Goal: Task Accomplishment & Management: Manage account settings

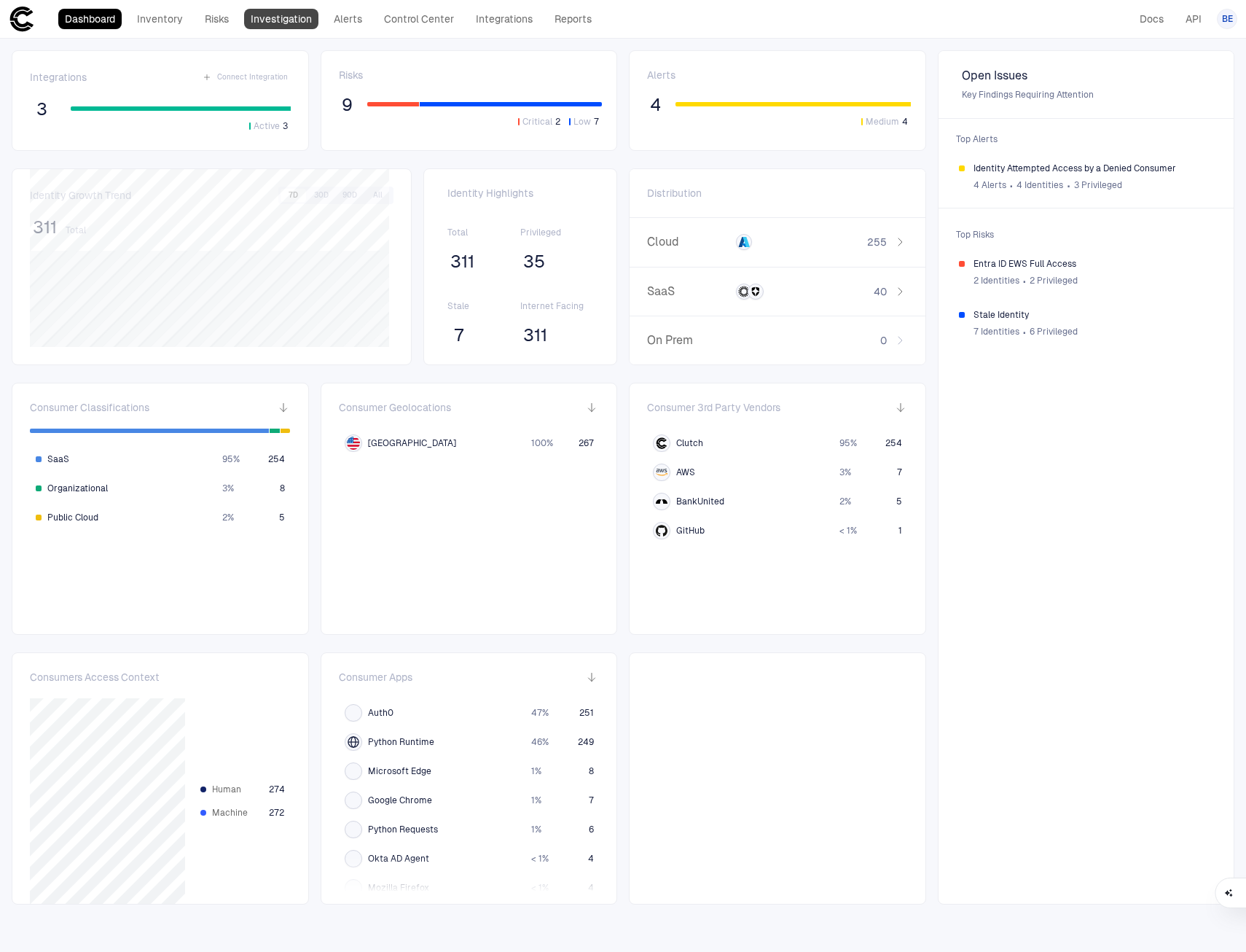
click at [290, 19] on link "Investigation" at bounding box center [281, 19] width 74 height 20
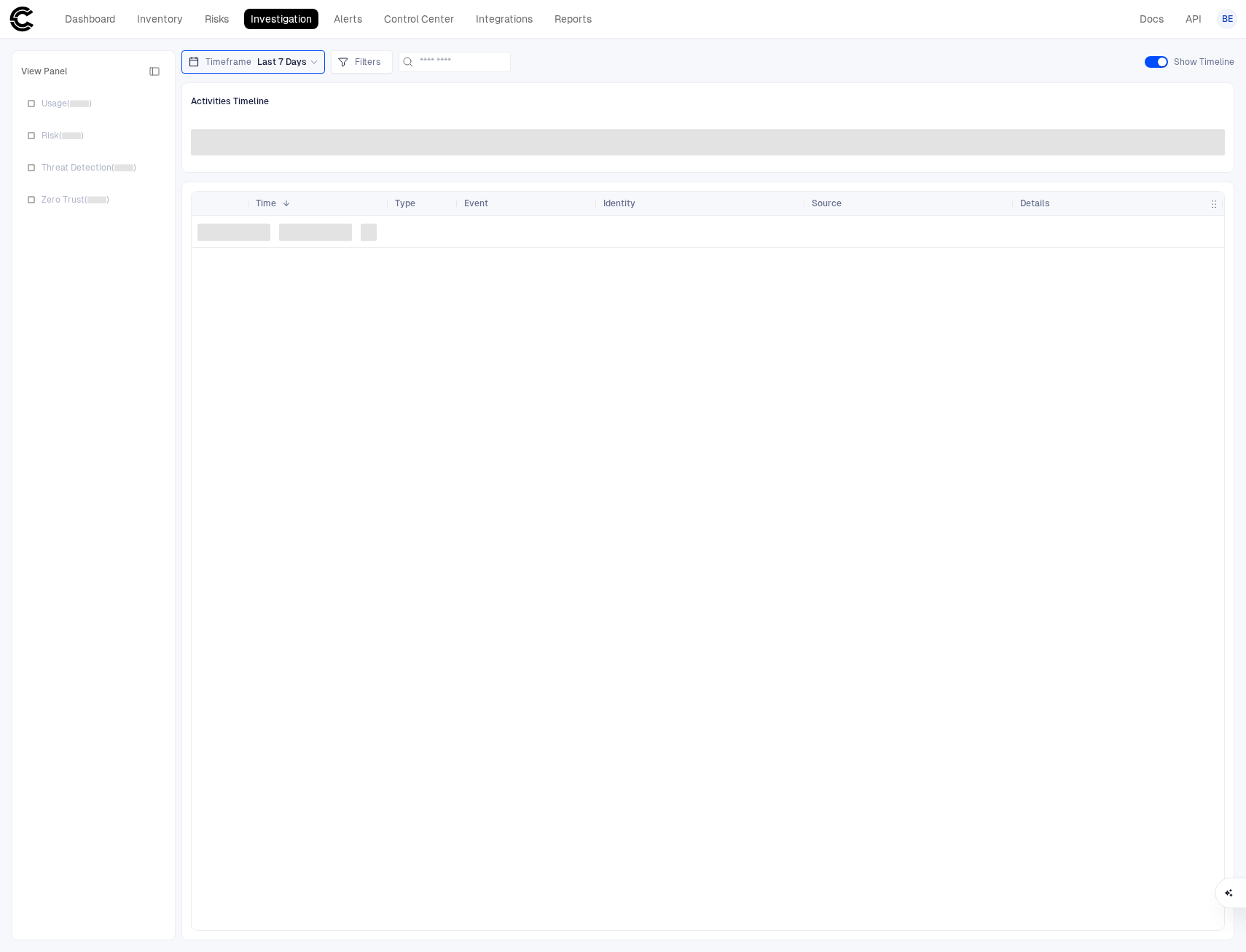
click at [1230, 19] on span "BE" at bounding box center [1227, 18] width 11 height 11
click at [1139, 91] on span "Admin Settings" at bounding box center [1155, 93] width 62 height 11
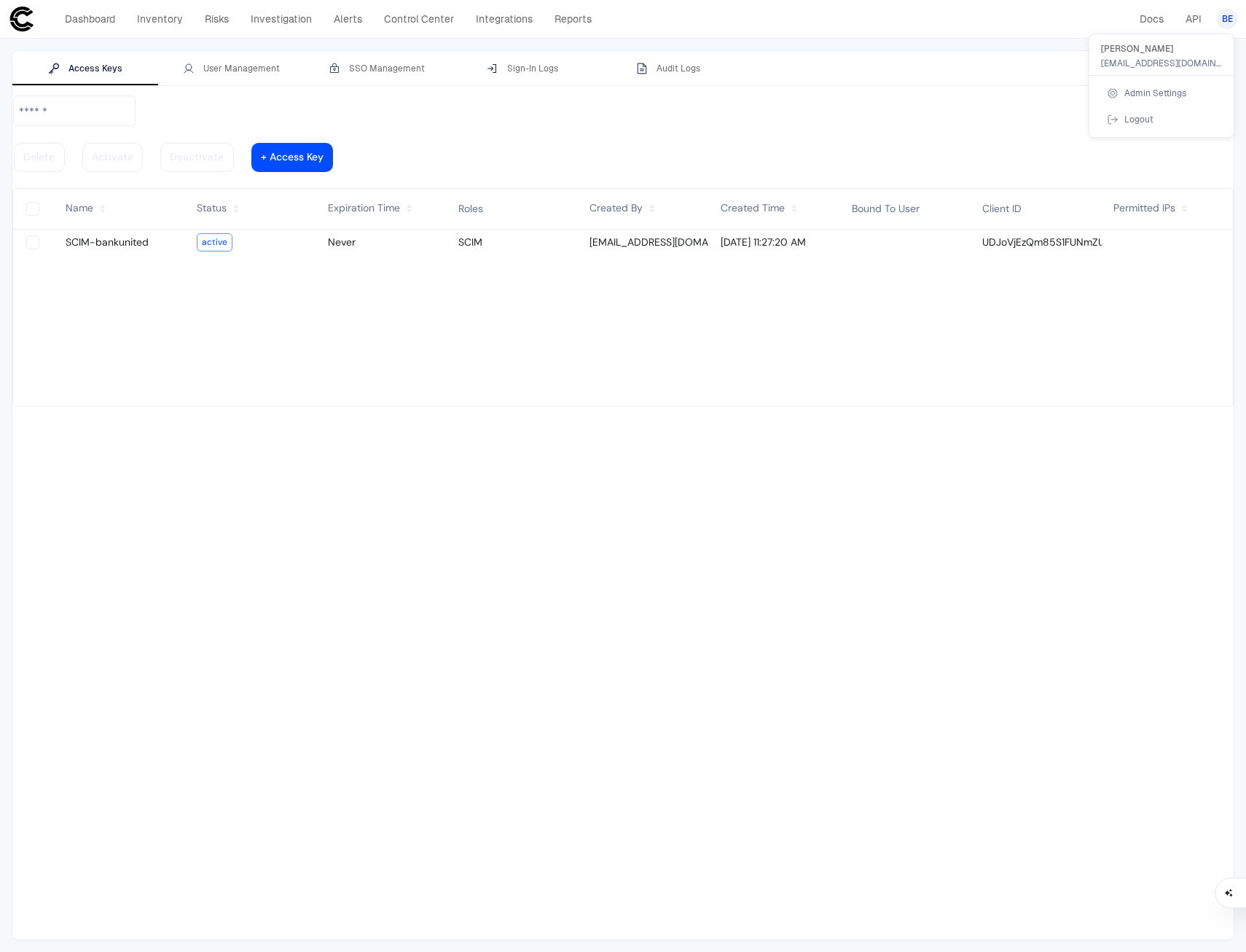
click at [20, 20] on div at bounding box center [623, 476] width 1246 height 952
click at [73, 16] on link "Dashboard" at bounding box center [90, 19] width 64 height 20
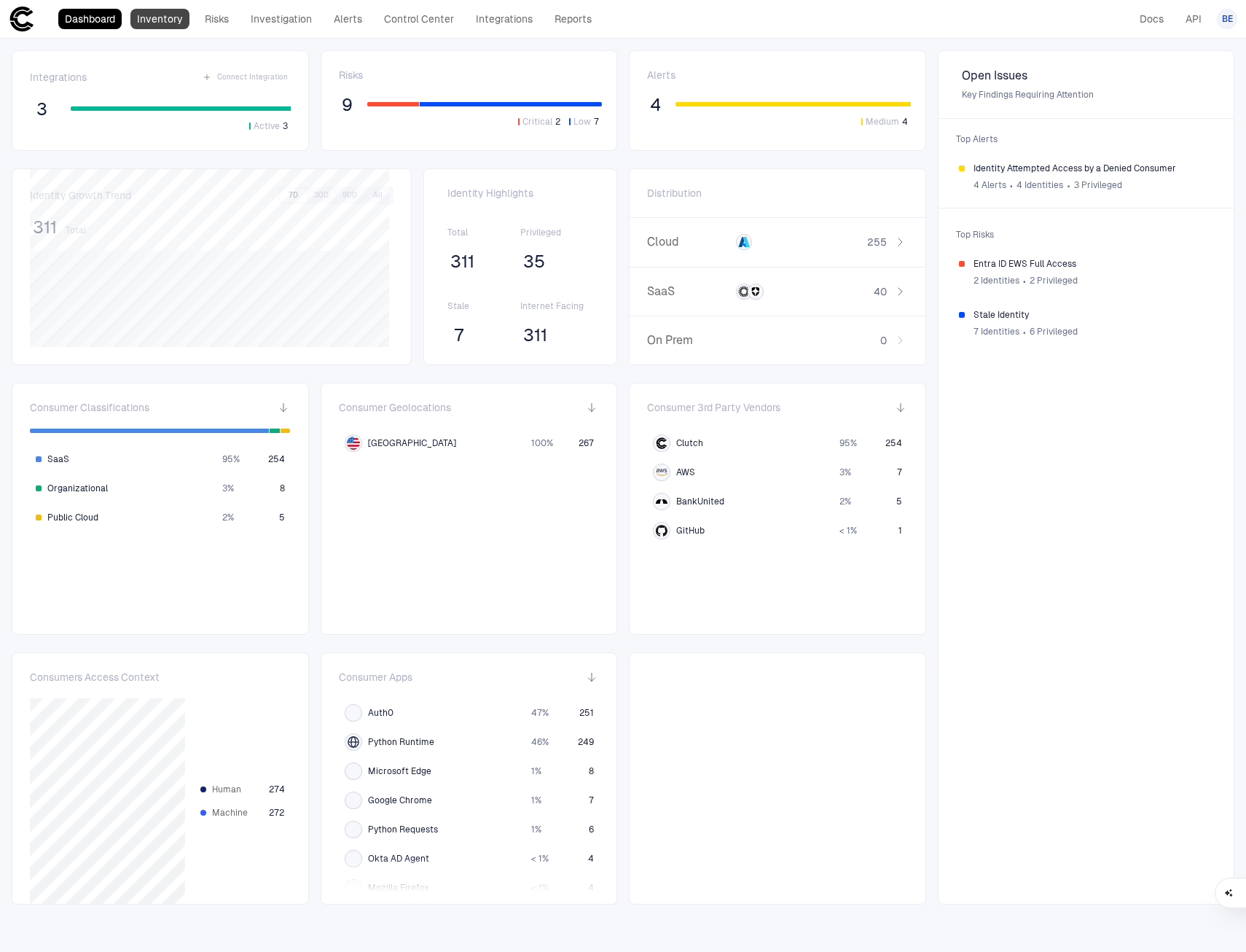
click at [162, 23] on link "Inventory" at bounding box center [160, 19] width 59 height 20
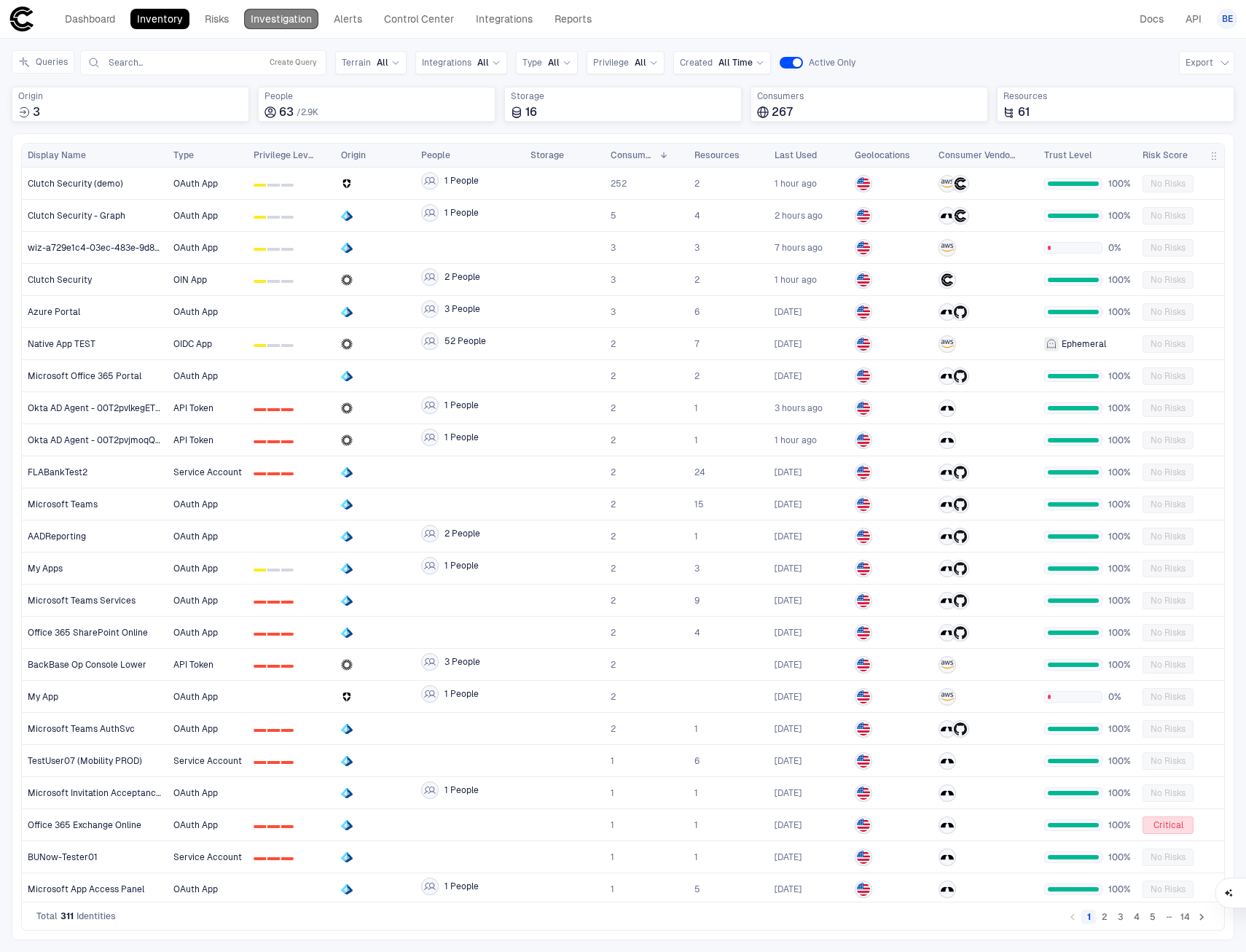
click at [275, 19] on link "Investigation" at bounding box center [281, 19] width 74 height 20
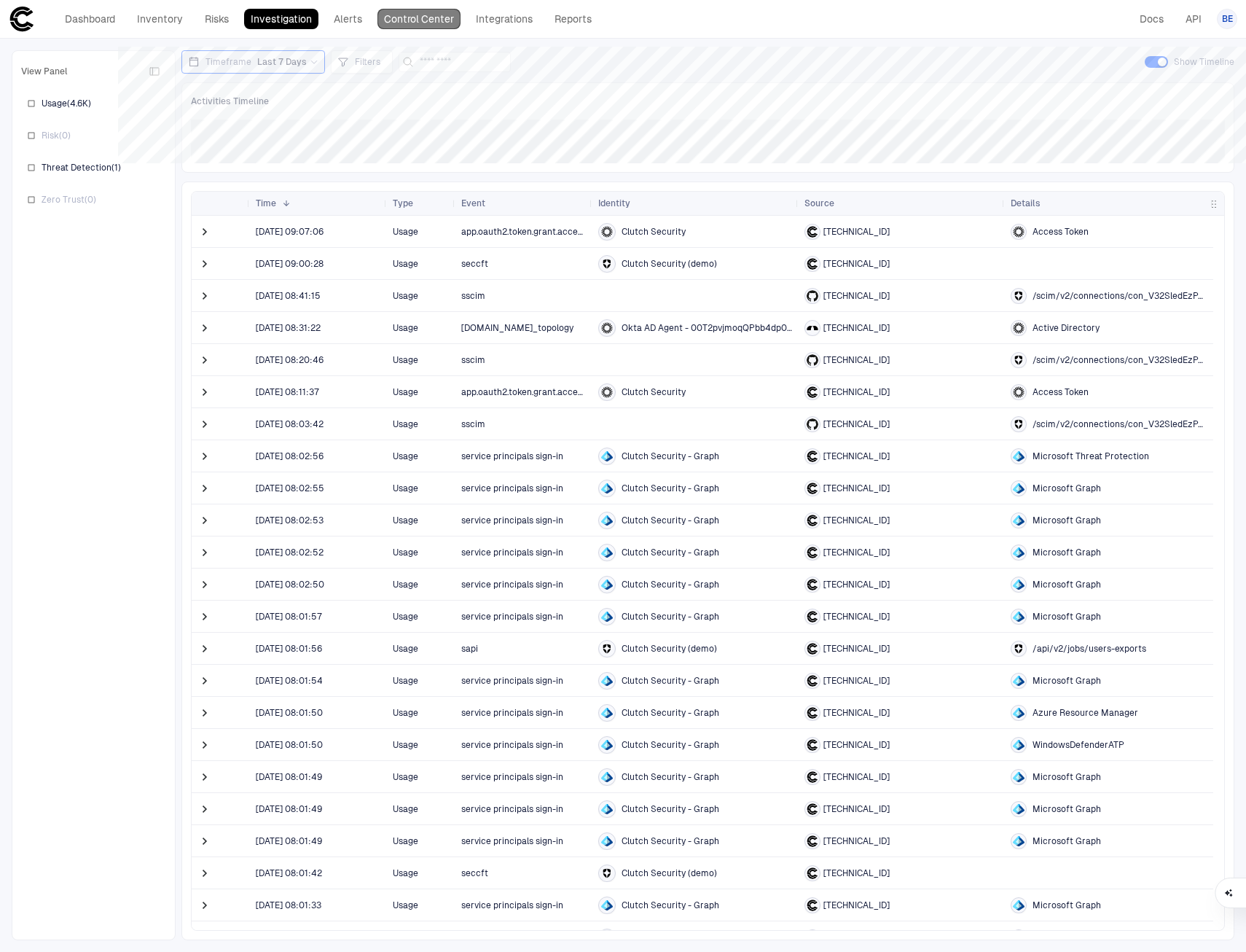
click at [417, 12] on link "Control Center" at bounding box center [419, 19] width 83 height 20
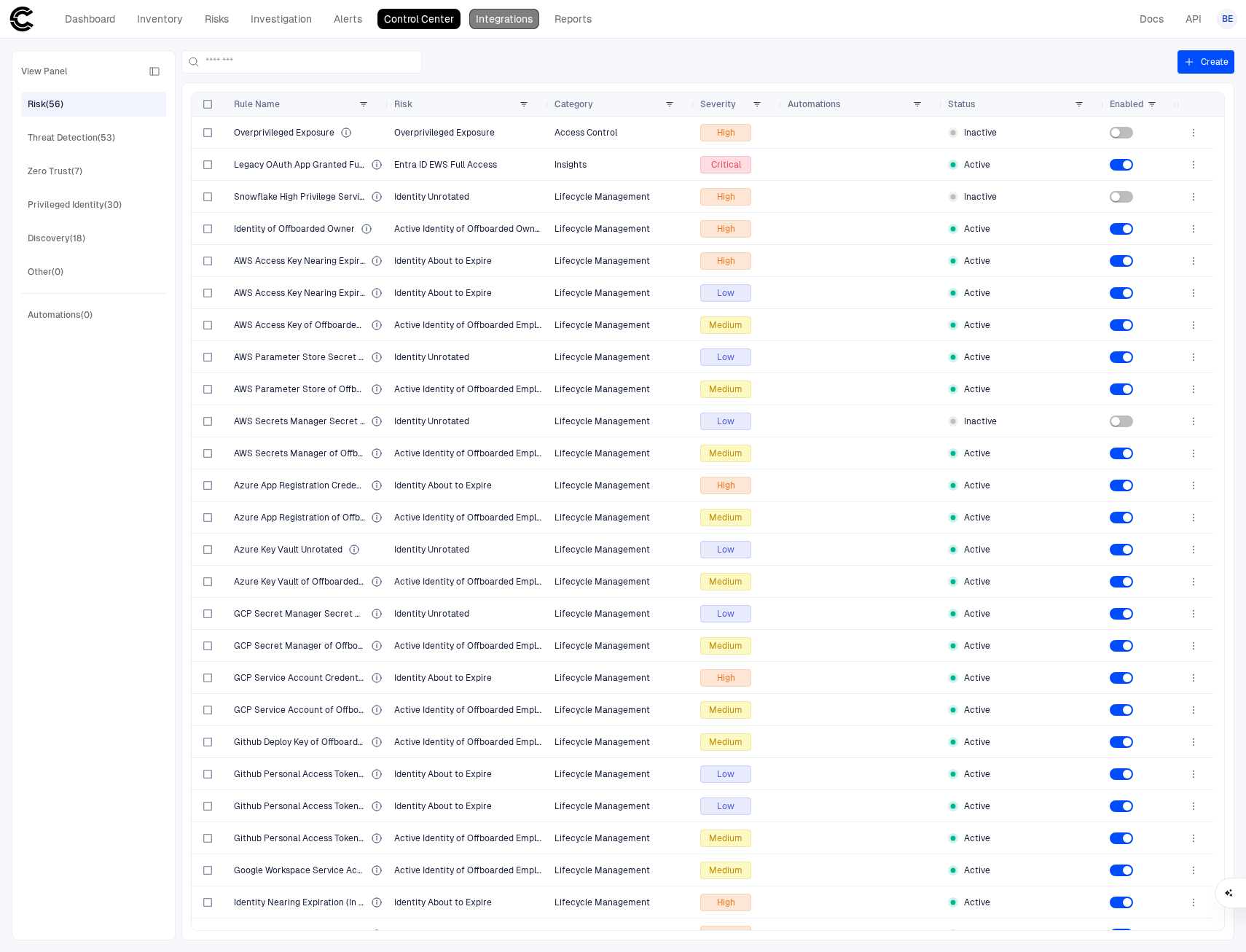
click at [504, 17] on link "Integrations" at bounding box center [504, 19] width 70 height 20
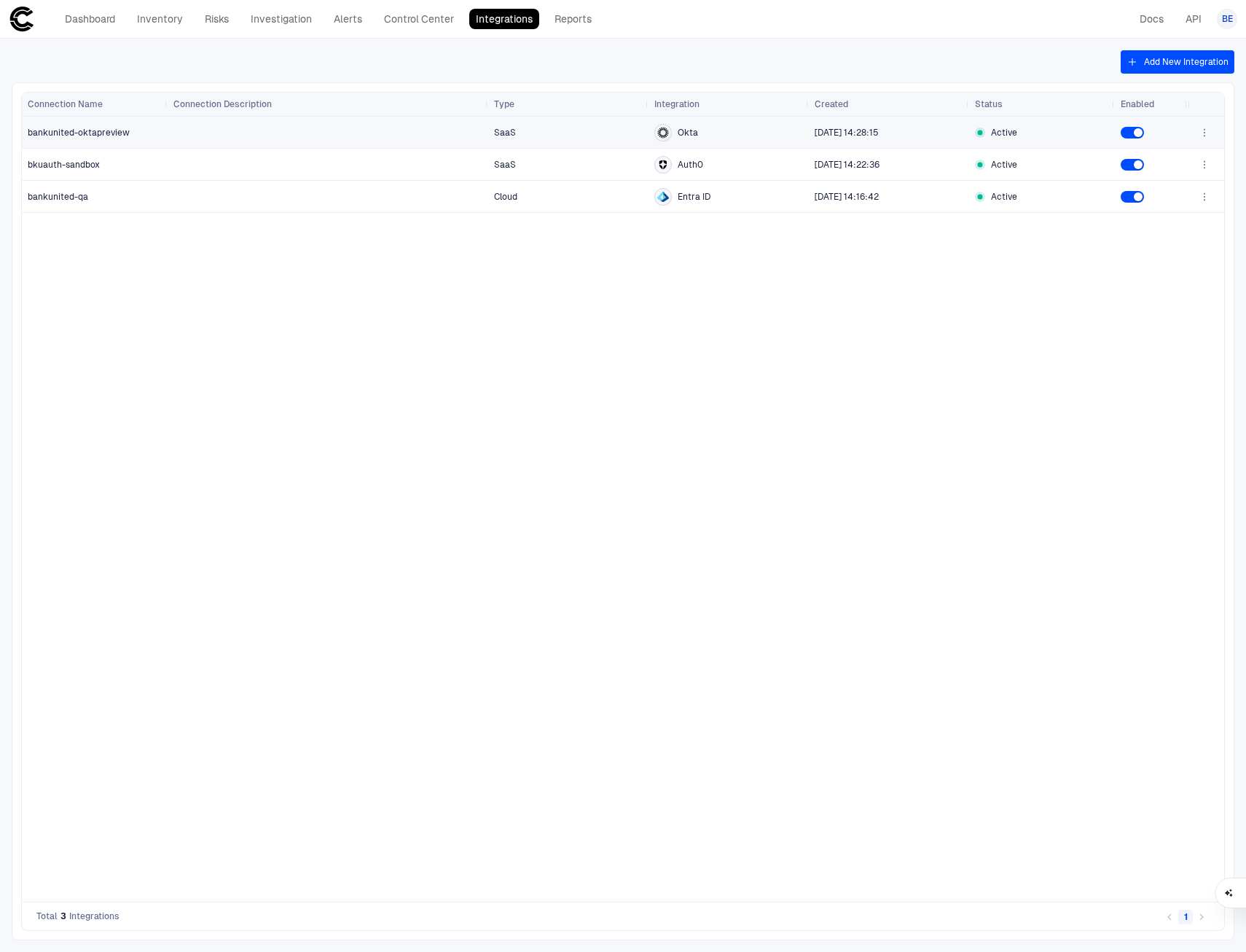
click at [58, 133] on span "bankunited-oktapreview" at bounding box center [79, 132] width 102 height 10
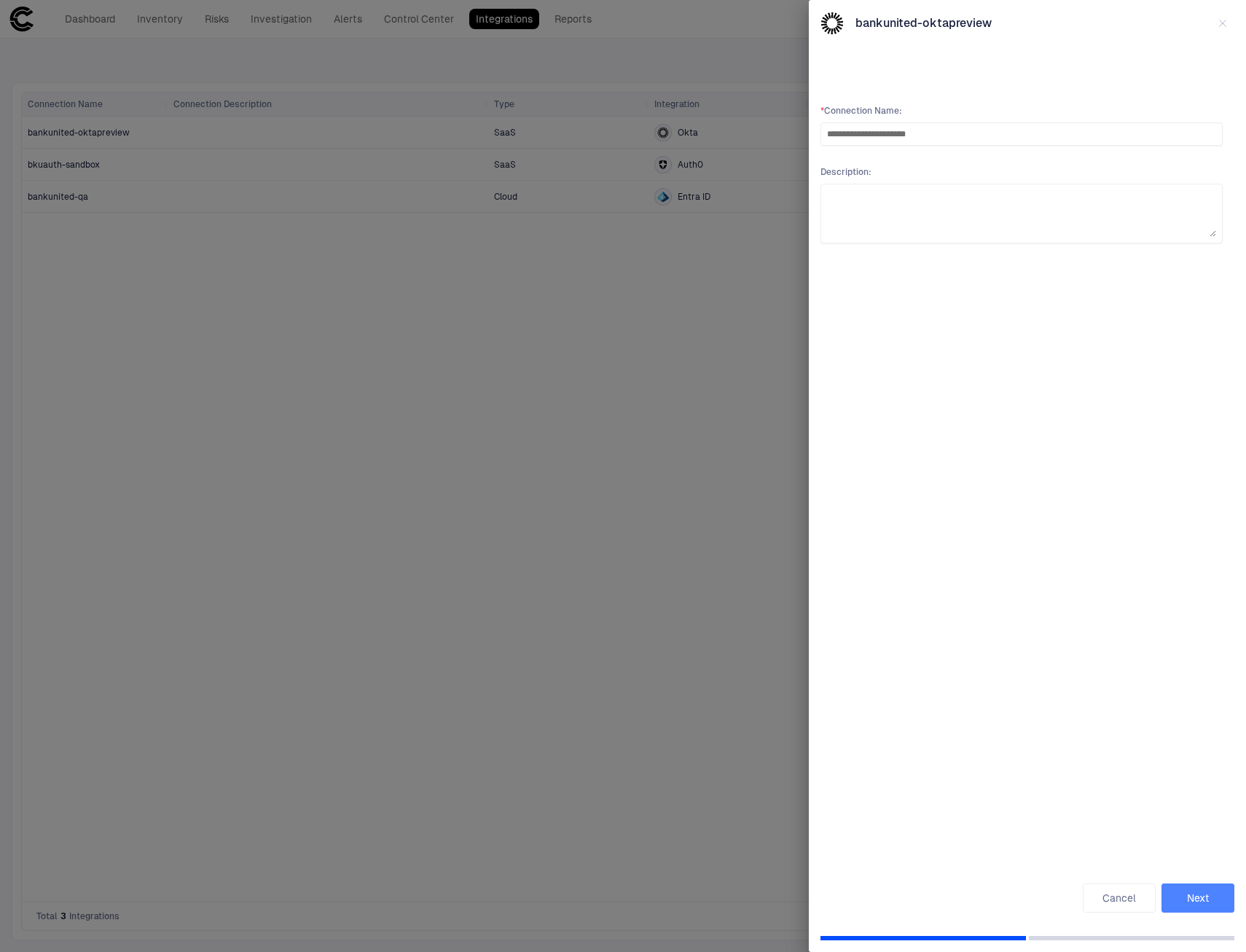
click at [1201, 892] on button "Next" at bounding box center [1198, 898] width 73 height 29
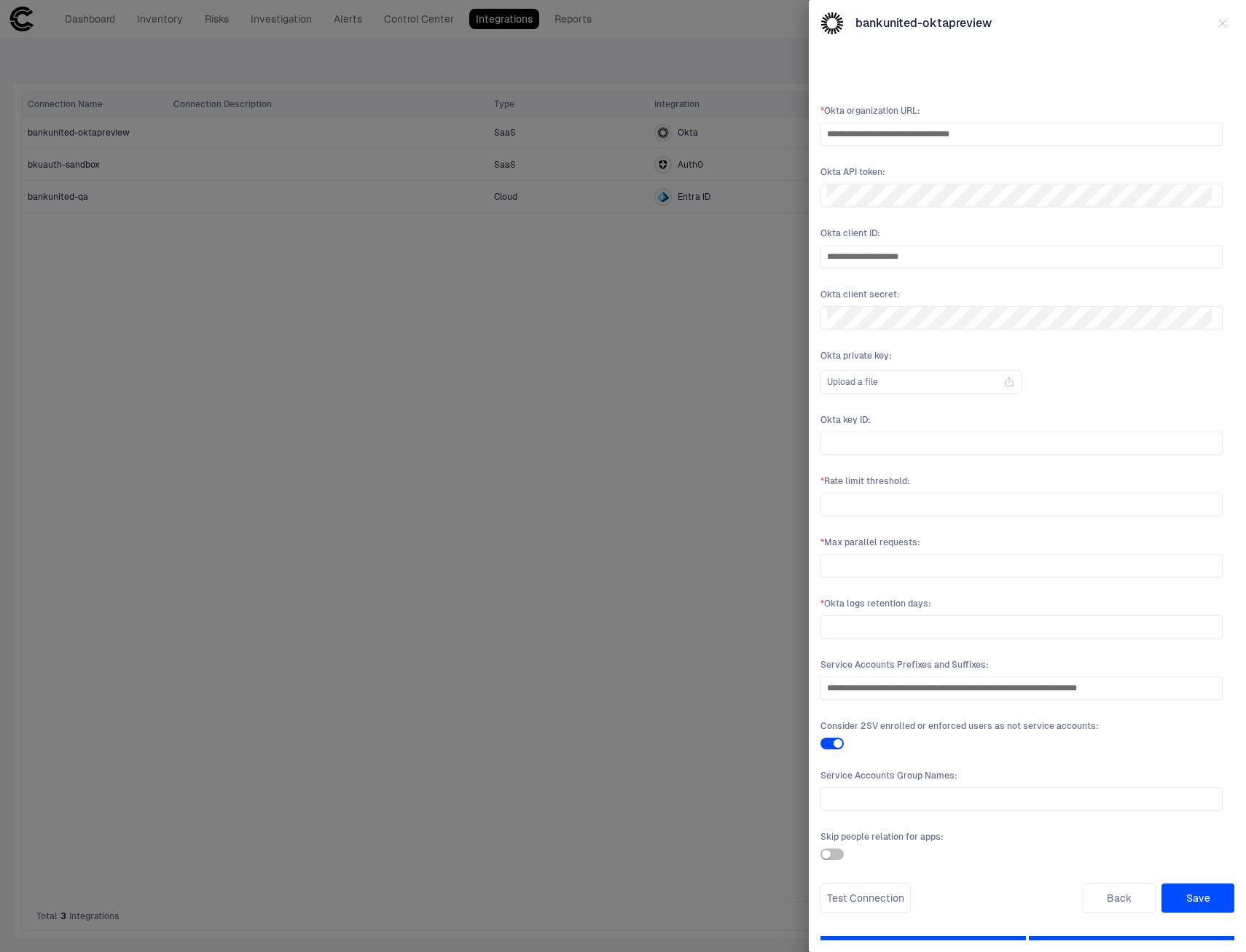
click at [702, 496] on div at bounding box center [623, 476] width 1246 height 952
click at [1220, 24] on icon "button" at bounding box center [1222, 23] width 11 height 11
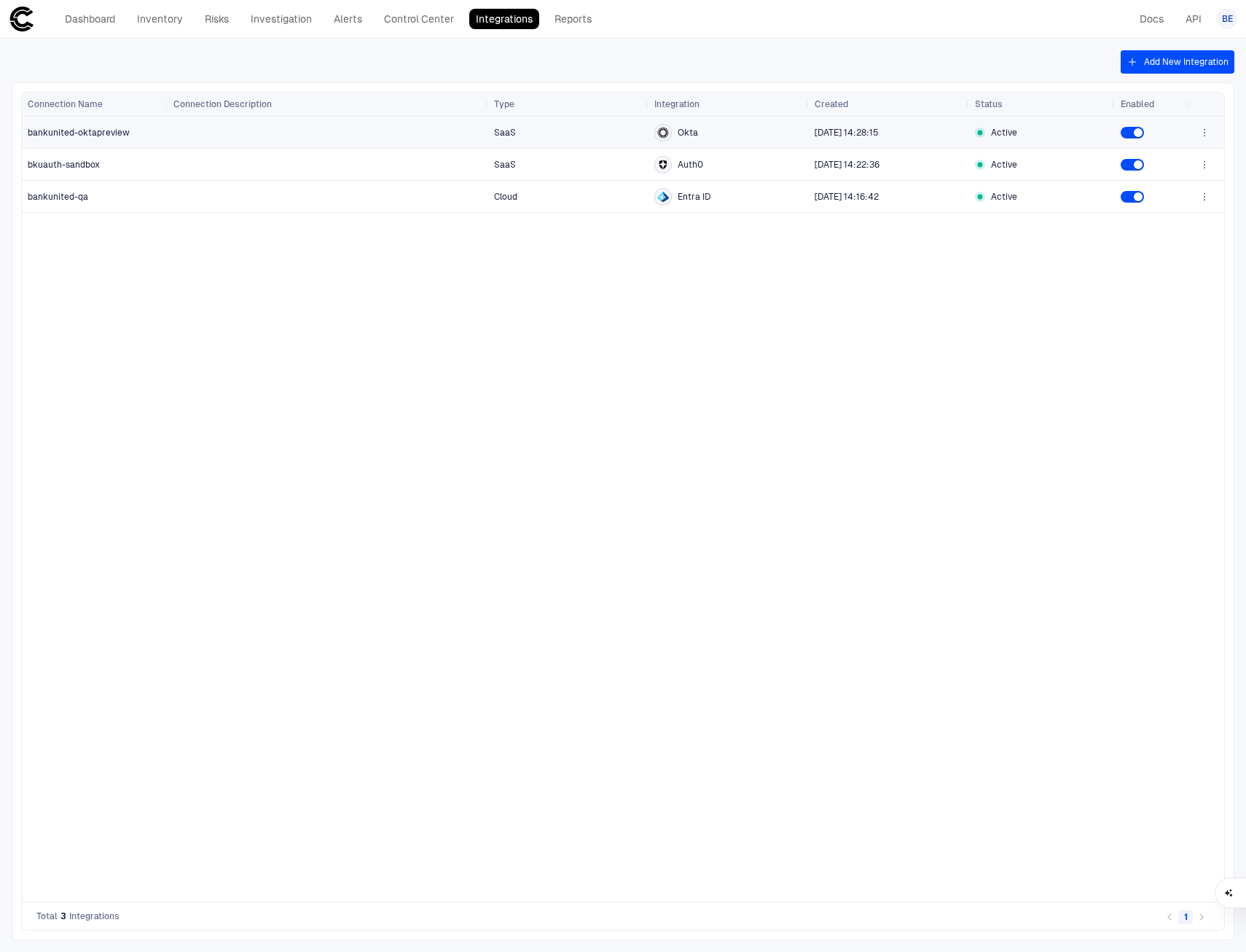
click at [99, 130] on span "bankunited-oktapreview" at bounding box center [79, 132] width 102 height 10
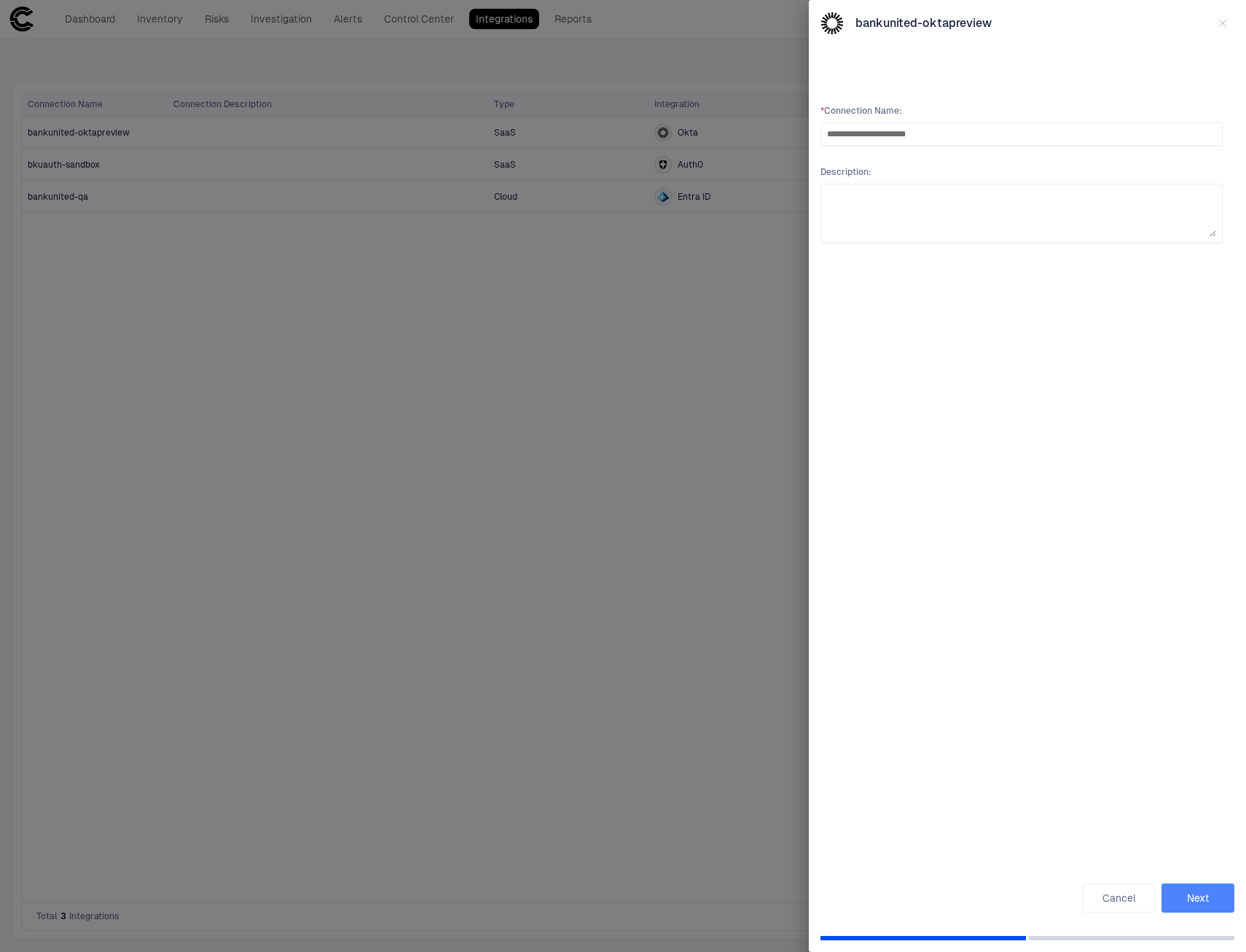
click at [1217, 902] on button "Next" at bounding box center [1198, 898] width 73 height 29
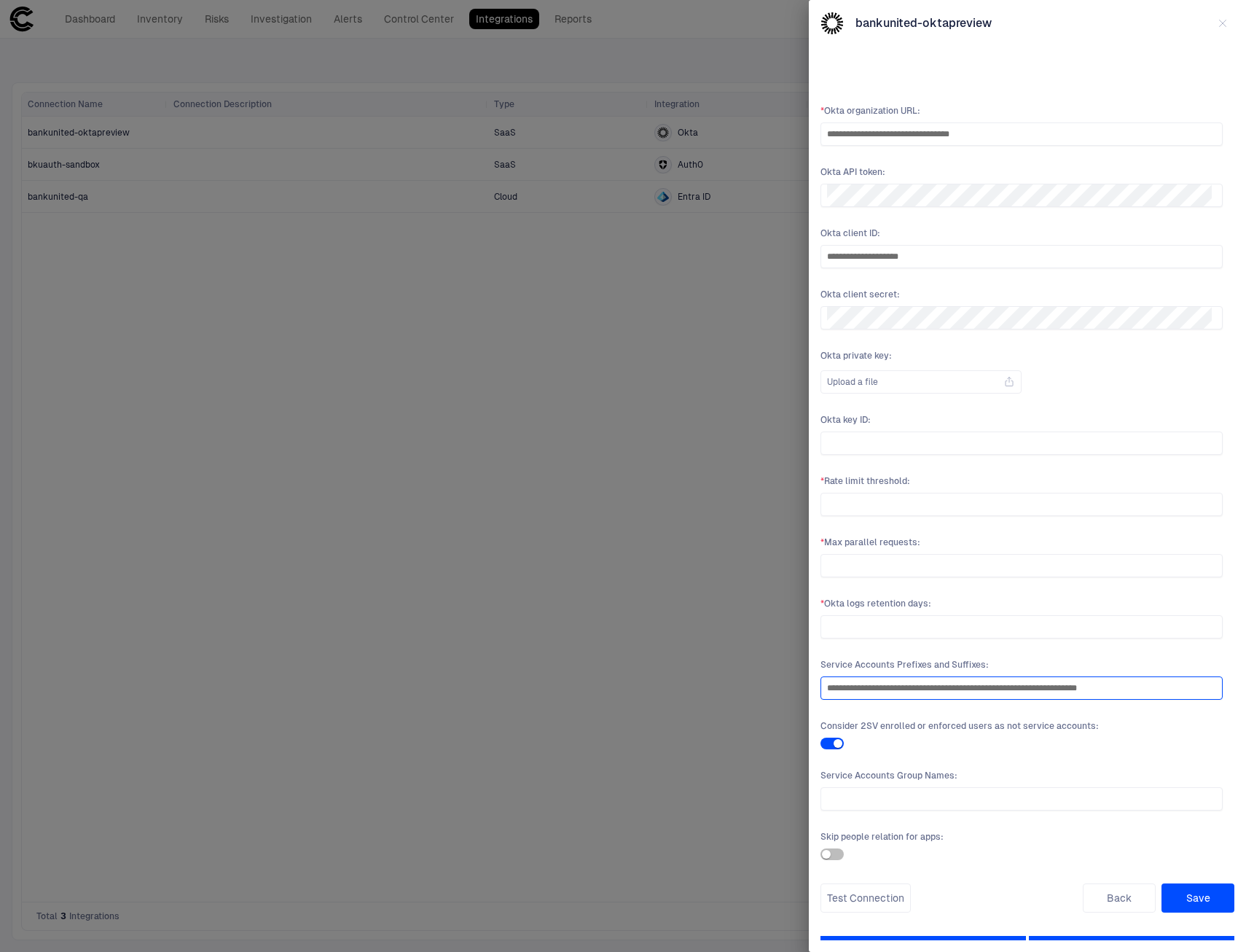
click at [1134, 689] on input "**********" at bounding box center [1021, 687] width 389 height 22
click at [679, 504] on div at bounding box center [623, 476] width 1246 height 952
click at [1221, 22] on icon "button" at bounding box center [1223, 23] width 7 height 7
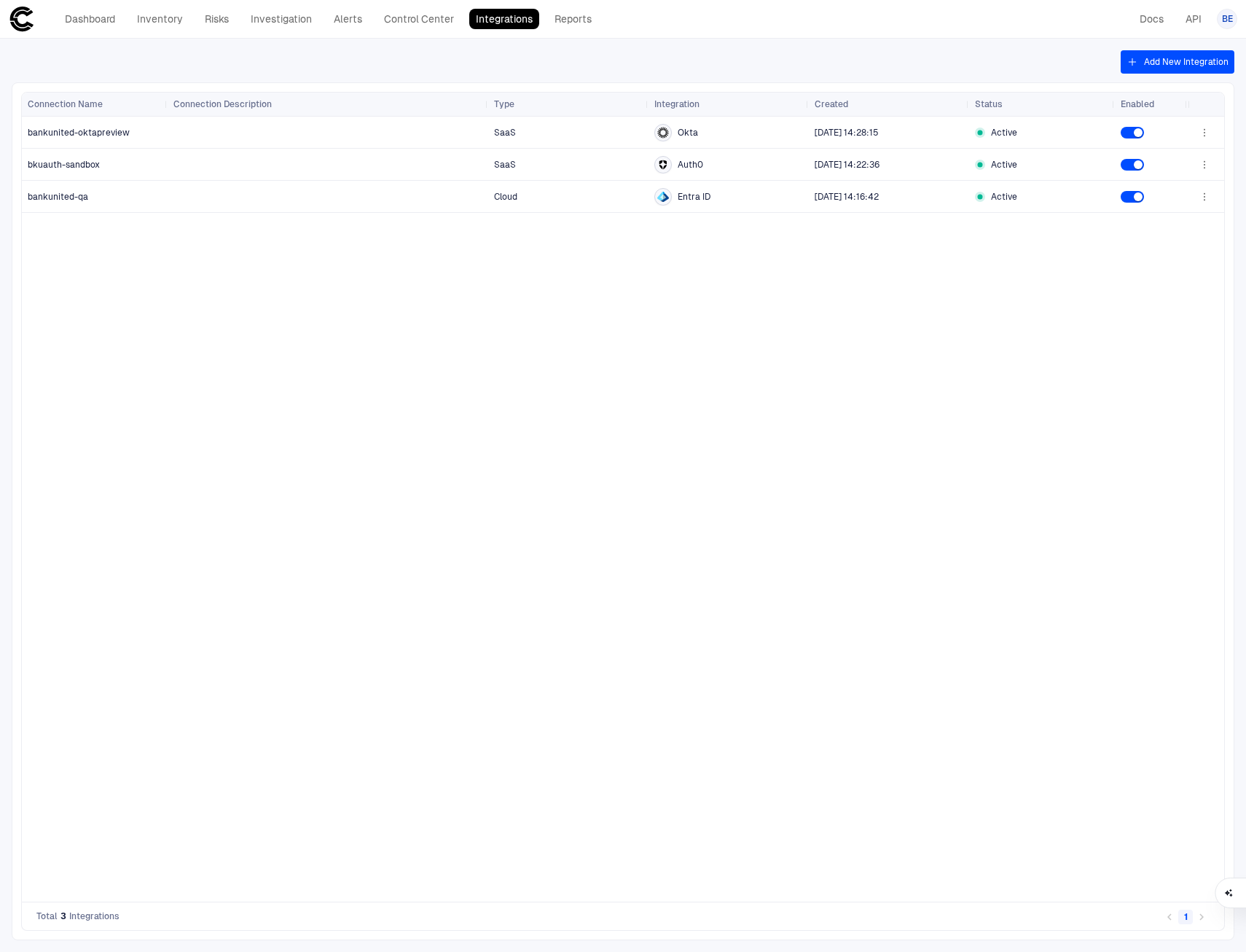
click at [1227, 16] on span "BE" at bounding box center [1227, 18] width 11 height 11
click at [1118, 97] on li "Admin Settings" at bounding box center [1161, 93] width 132 height 23
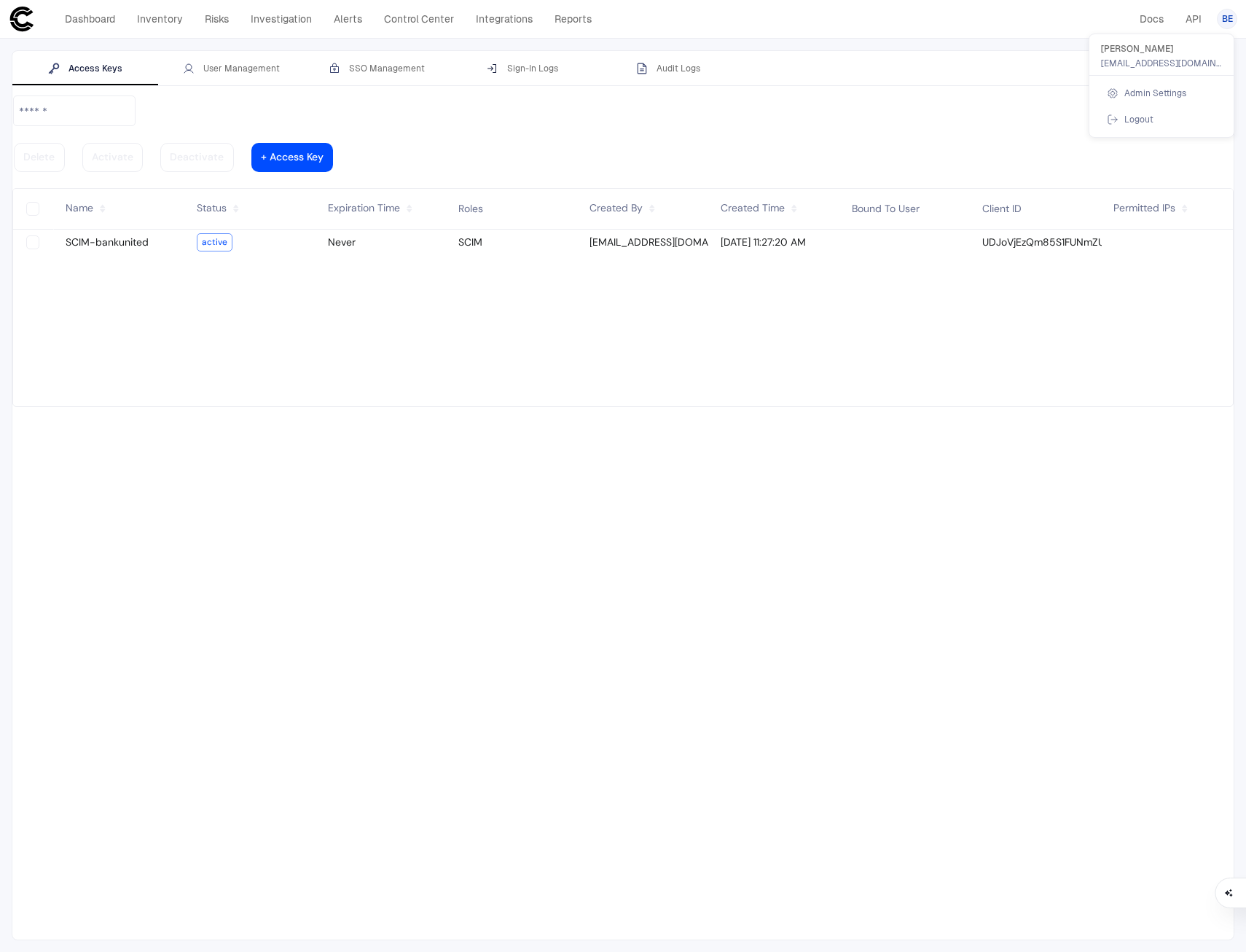
click at [221, 76] on div at bounding box center [623, 476] width 1246 height 952
click at [225, 67] on div "User Management" at bounding box center [231, 68] width 97 height 11
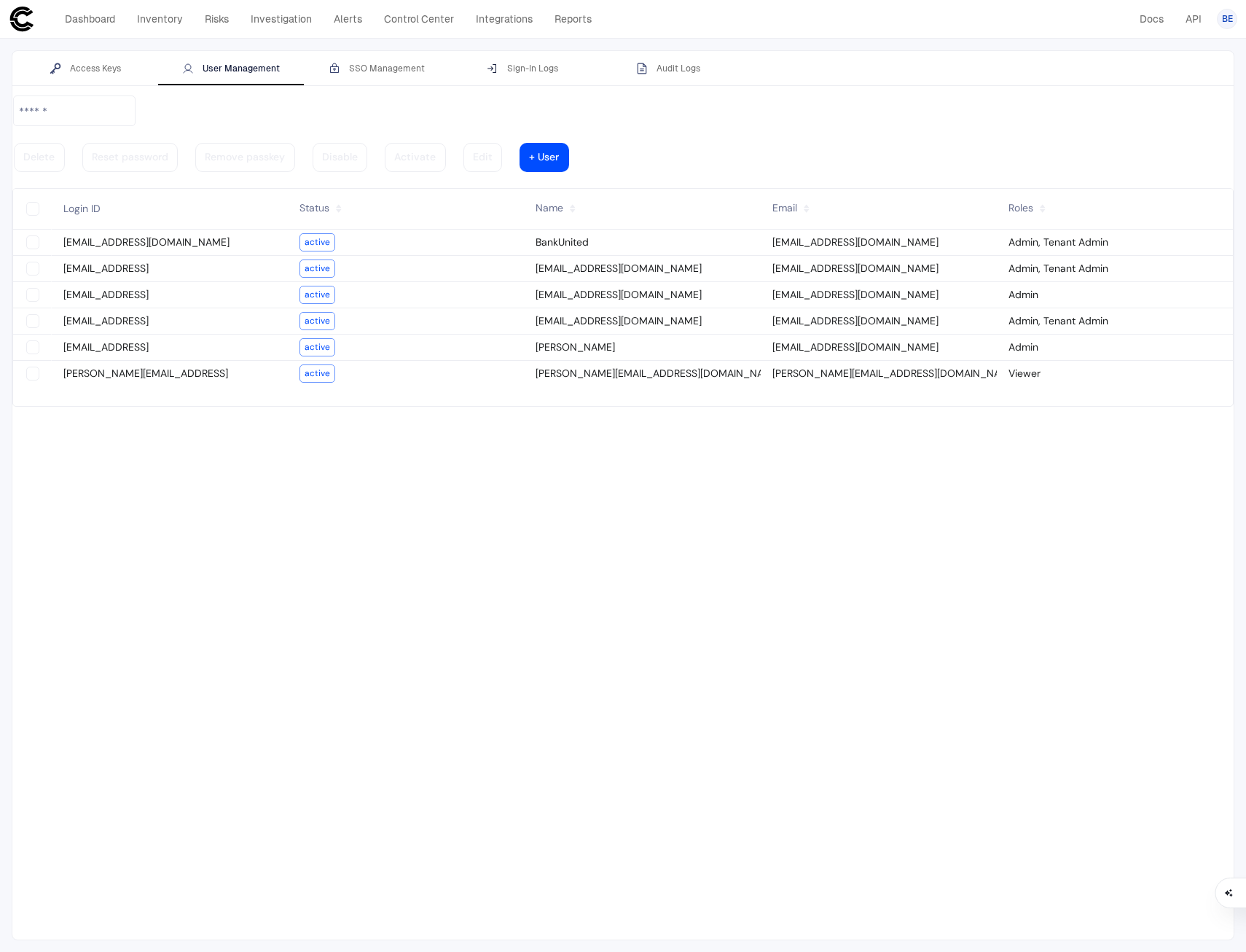
click at [119, 364] on vaadin-grid-cell-content "[PERSON_NAME][EMAIL_ADDRESS]" at bounding box center [169, 374] width 236 height 20
click at [163, 364] on vaadin-grid-cell-content "[PERSON_NAME][EMAIL_ADDRESS]" at bounding box center [169, 374] width 236 height 20
type vaadin-text-field "on"
type descope-checkbox "true"
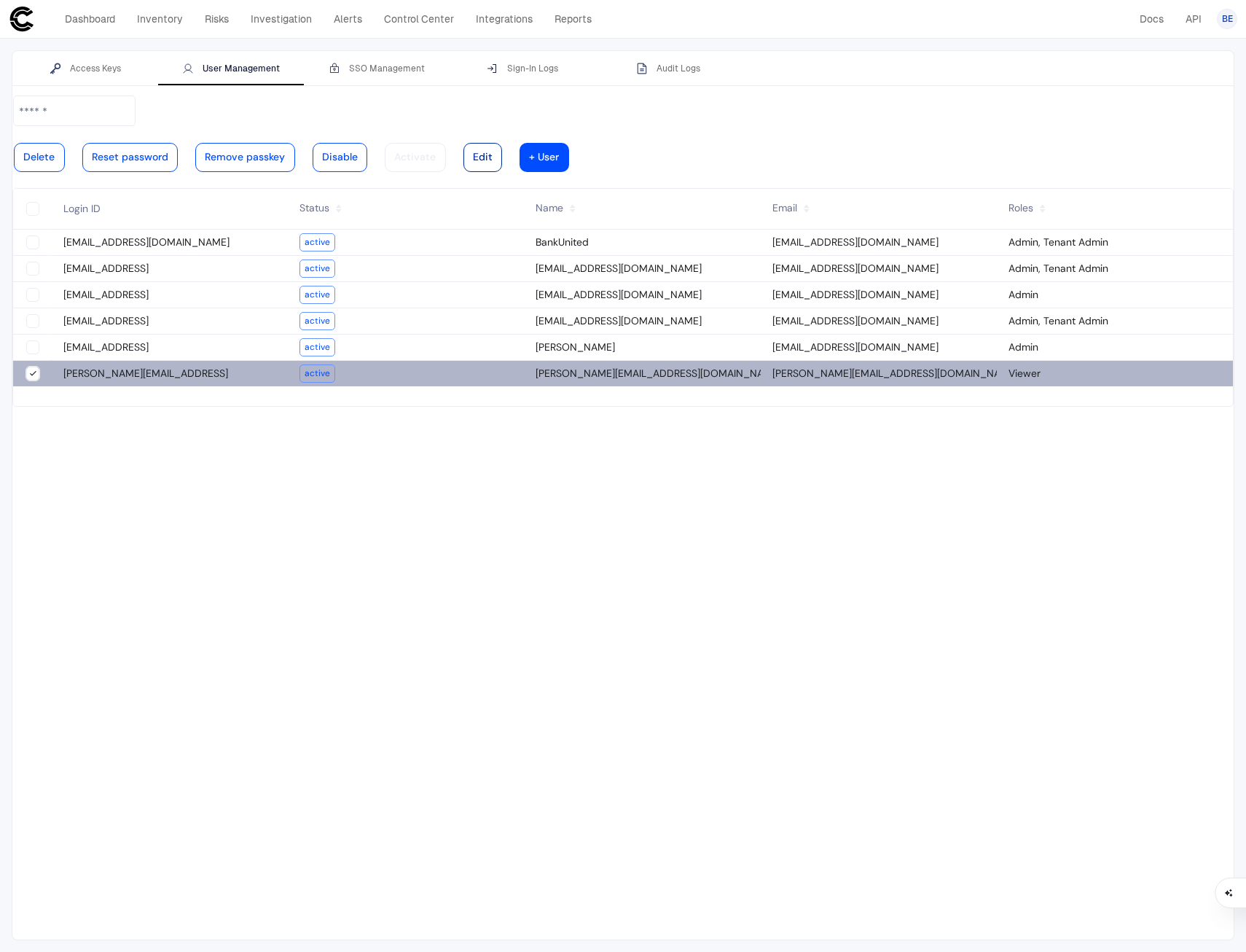
type descope-boolean-field-internal "true"
click at [492, 153] on div at bounding box center [482, 157] width 20 height 8
type input "**********"
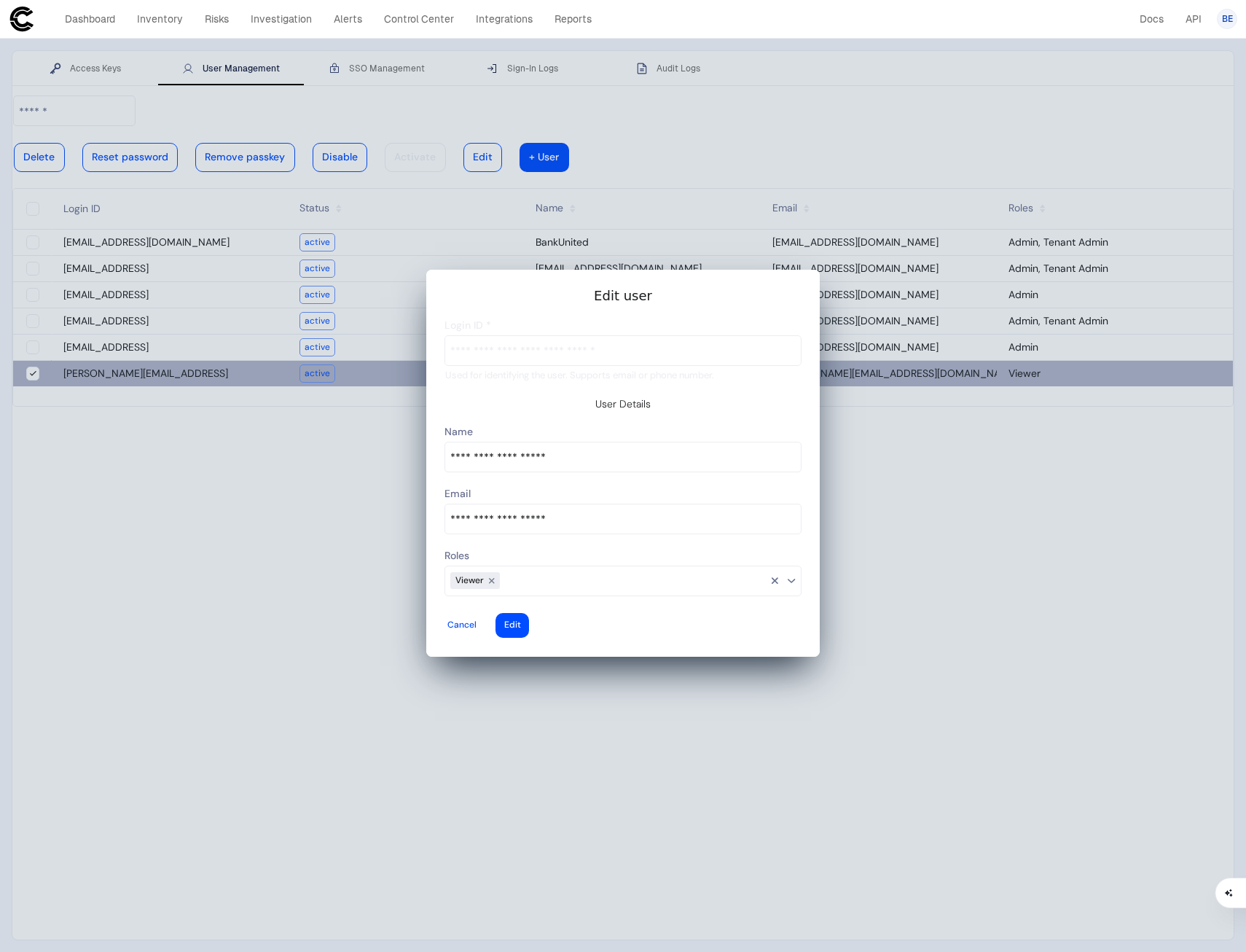
click at [0, 0] on div at bounding box center [0, 0] width 0 height 0
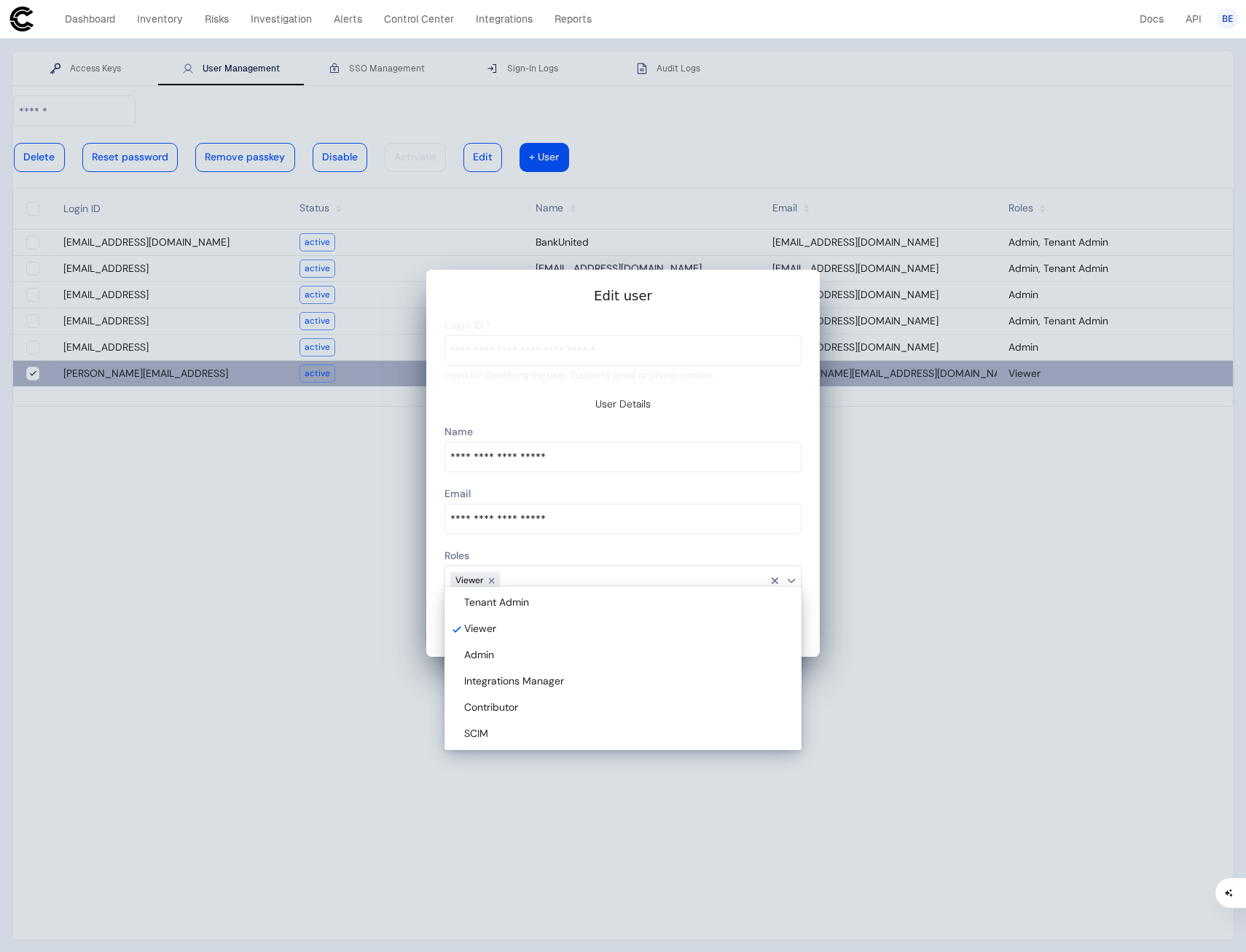
click at [546, 677] on span "Integrations Manager" at bounding box center [514, 680] width 100 height 13
type descope-multi-select-combo-box "Viewer,Integrations Manager"
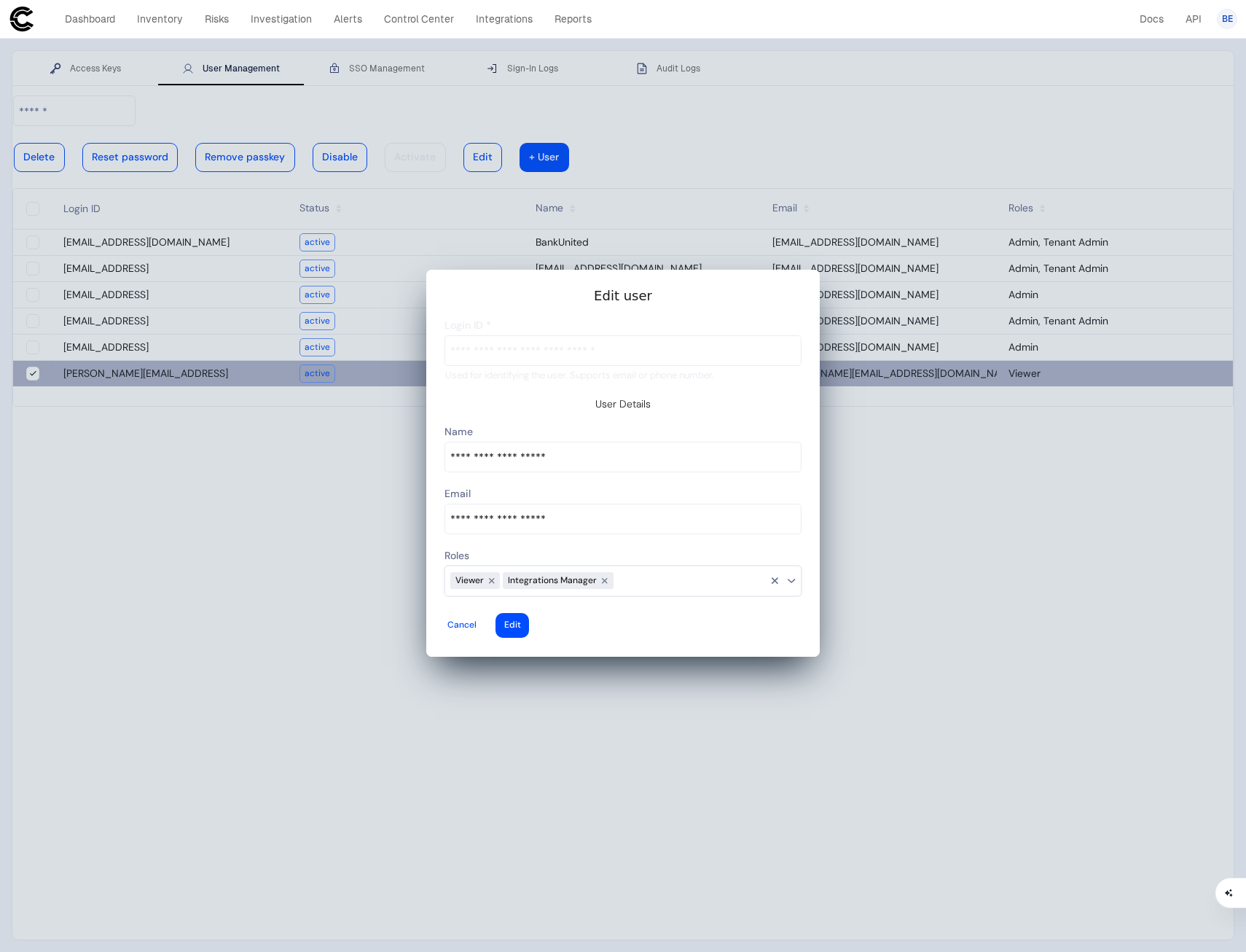
click at [0, 0] on slot "Edit user User Details Tenant Admin Viewer Admin Integrations Manager Contribut…" at bounding box center [0, 0] width 0 height 0
click at [529, 612] on vaadin-button "Edit" at bounding box center [512, 625] width 33 height 25
